Goal: Task Accomplishment & Management: Use online tool/utility

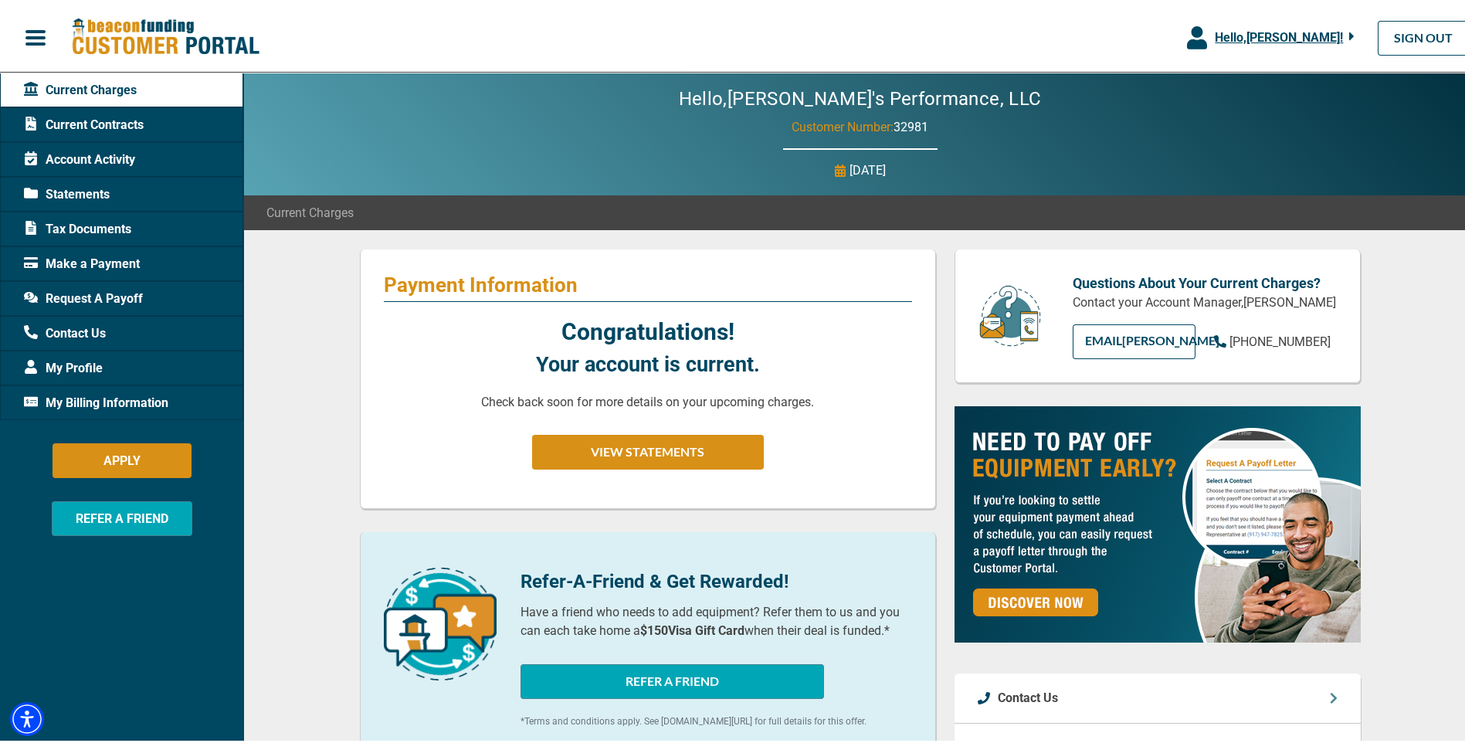
click at [134, 300] on span "Request A Payoff" at bounding box center [83, 296] width 119 height 19
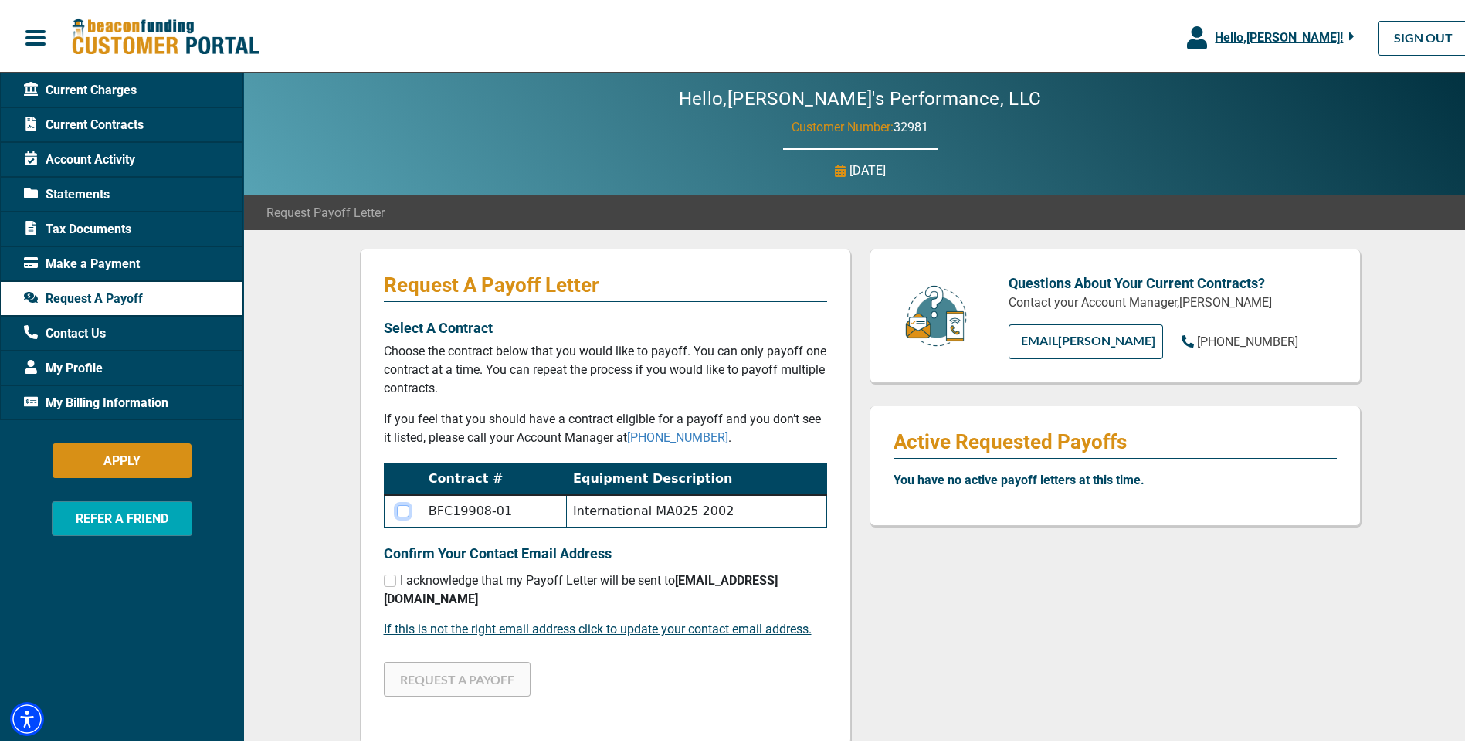
click at [397, 514] on input "checkbox" at bounding box center [403, 508] width 12 height 12
checkbox input "true"
click at [386, 584] on input "checkbox" at bounding box center [390, 578] width 12 height 12
checkbox input "true"
click at [502, 694] on button "REQUEST A PAYOFF" at bounding box center [457, 676] width 147 height 35
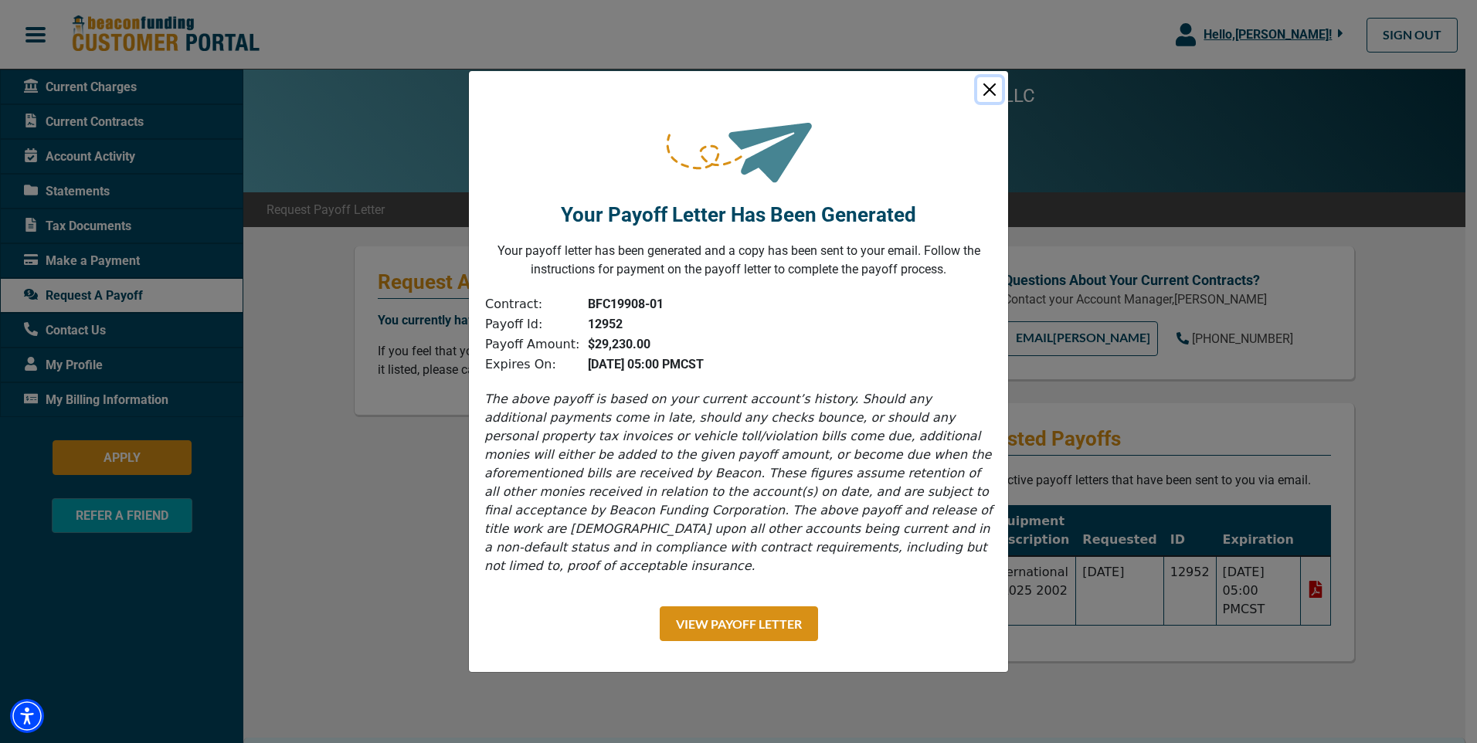
click at [992, 77] on button "Close" at bounding box center [989, 89] width 25 height 25
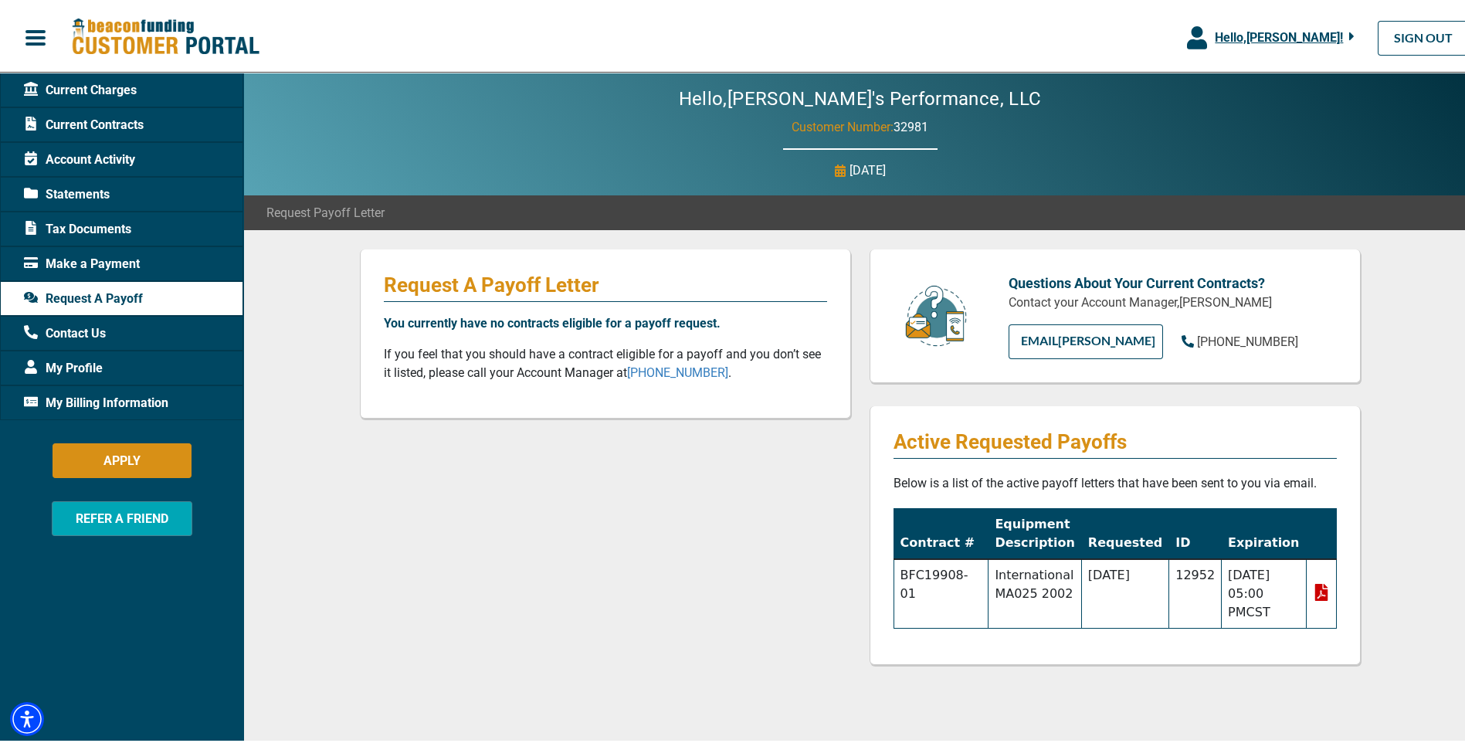
click at [102, 194] on span "Statements" at bounding box center [67, 191] width 86 height 19
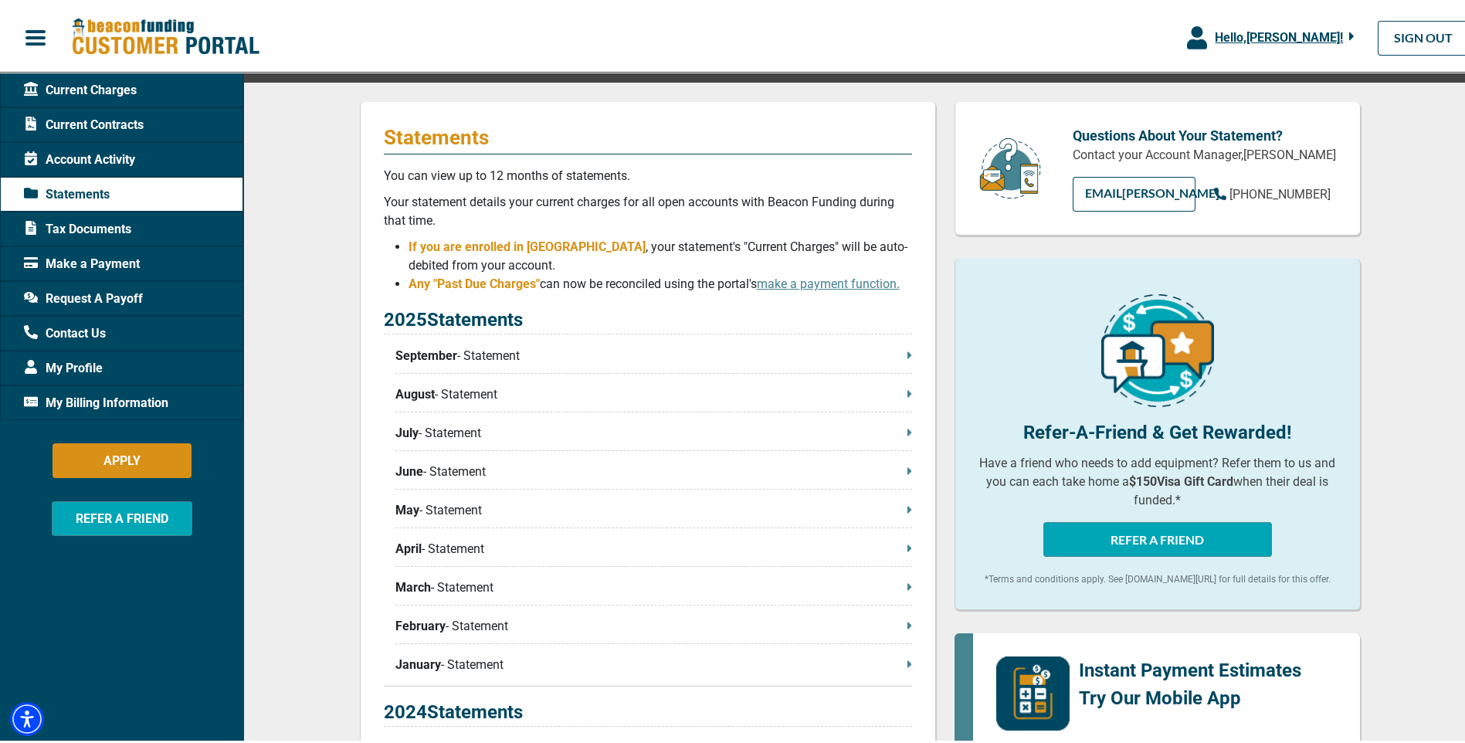
scroll to position [154, 0]
